Goal: Navigation & Orientation: Find specific page/section

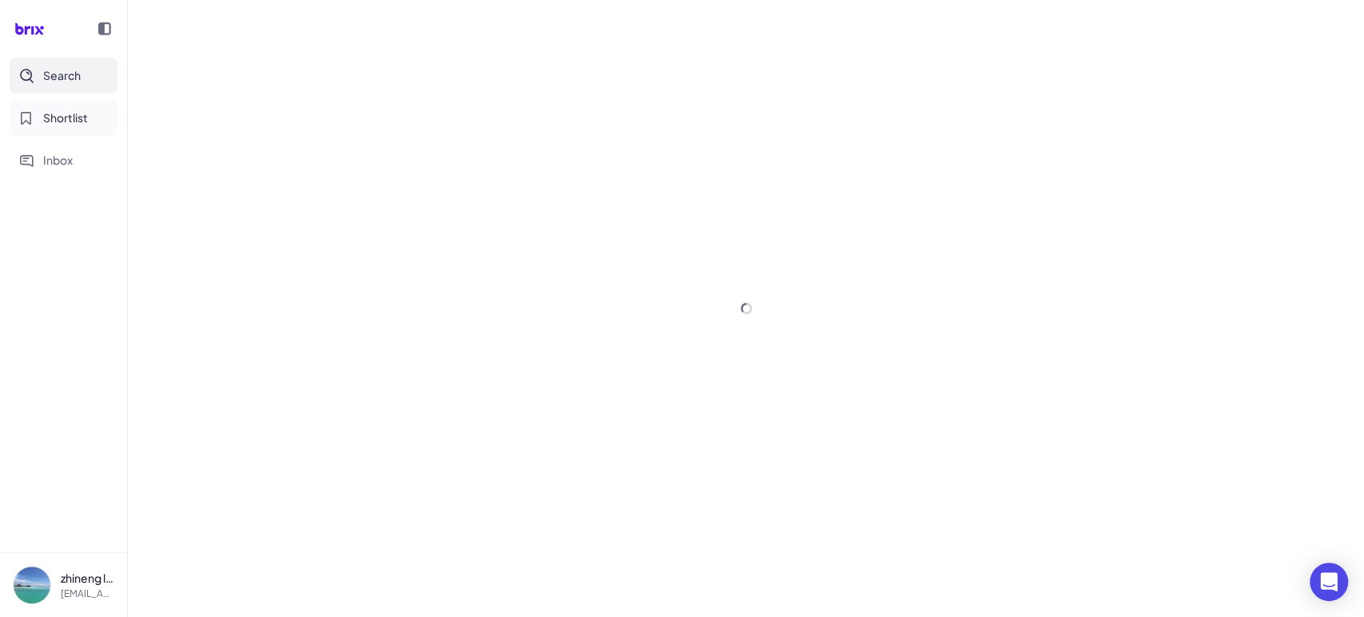
click at [71, 116] on span "Shortlist" at bounding box center [65, 117] width 45 height 17
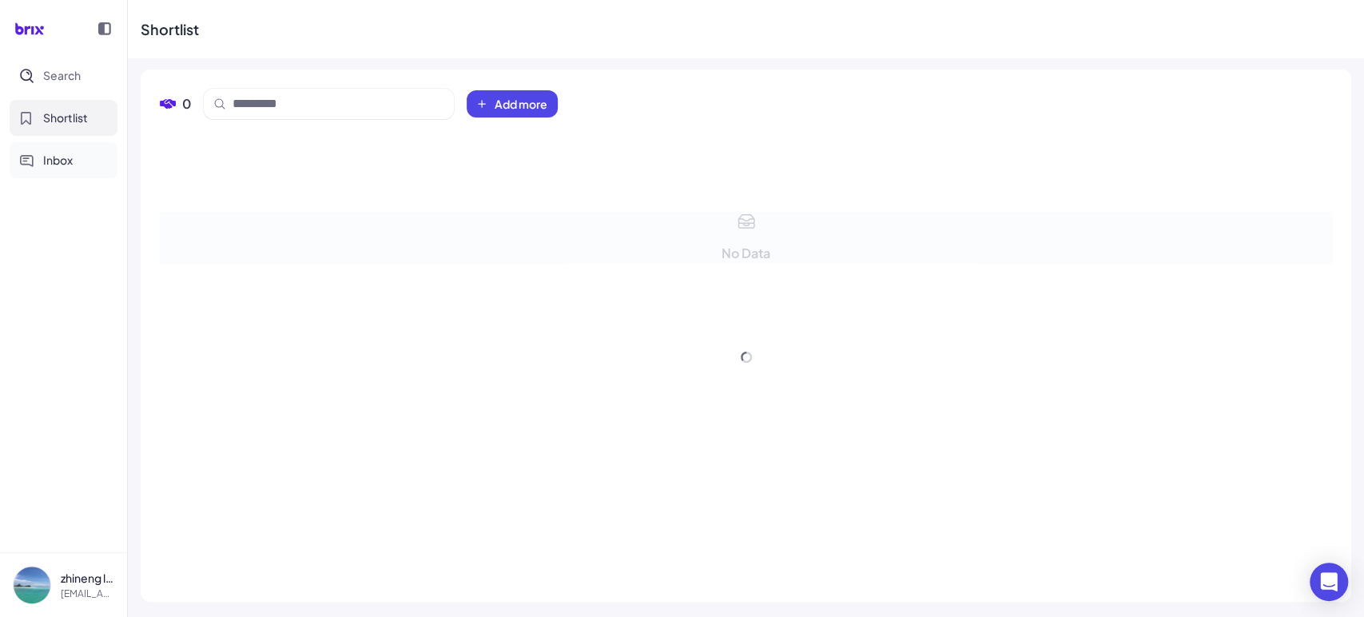
click at [58, 146] on button "Inbox" at bounding box center [64, 160] width 108 height 36
